Goal: Task Accomplishment & Management: Manage account settings

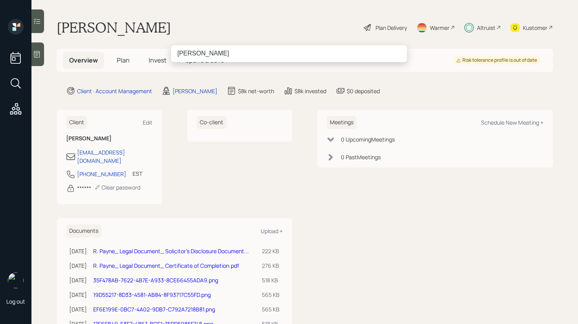
click at [192, 53] on input "William Holman" at bounding box center [289, 53] width 236 height 17
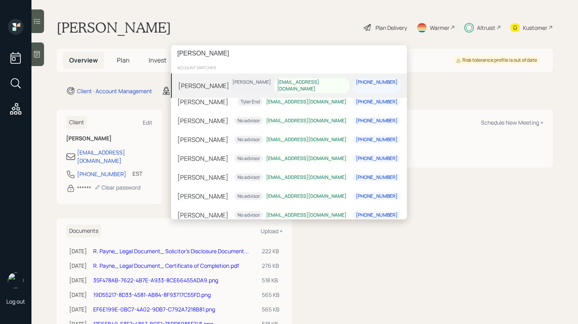
type input "Holman"
click at [219, 85] on div "Bill Holman Harrison Schaefer wholman1@gmail.com 479-542-8880" at bounding box center [289, 86] width 236 height 24
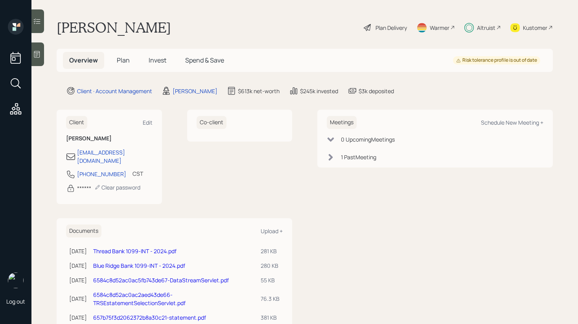
click at [30, 20] on div "Log out" at bounding box center [15, 162] width 31 height 324
click at [35, 24] on icon at bounding box center [37, 21] width 8 height 8
